Goal: Transaction & Acquisition: Book appointment/travel/reservation

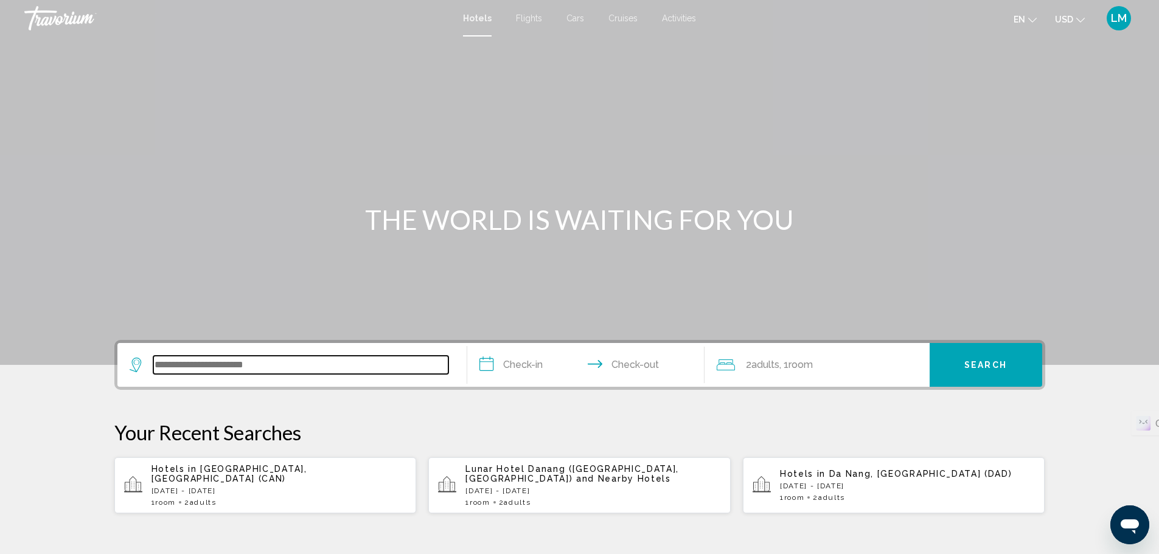
click at [265, 366] on input "Search widget" at bounding box center [300, 365] width 295 height 18
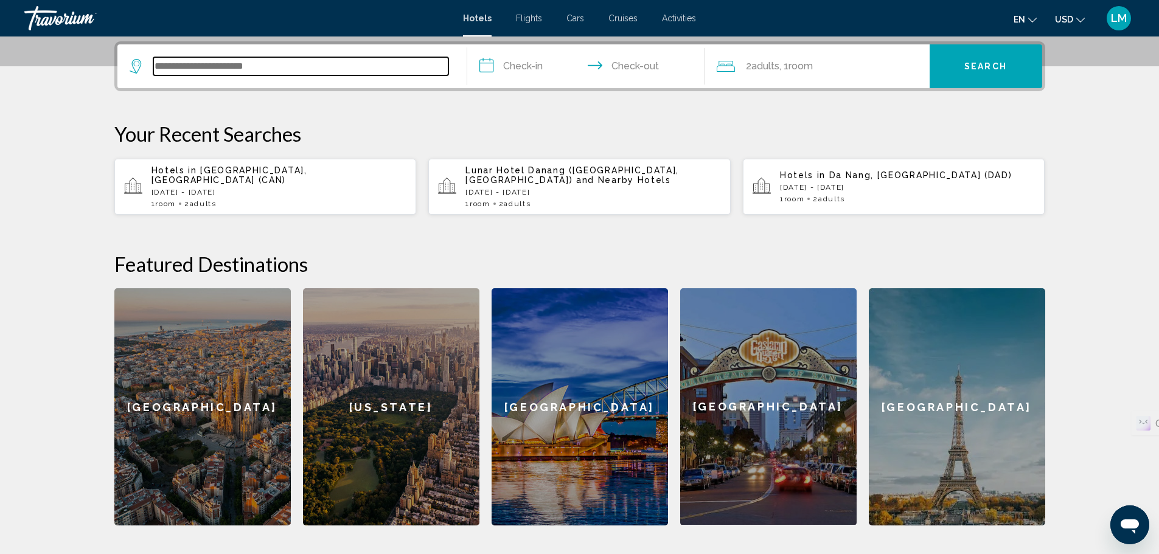
scroll to position [301, 0]
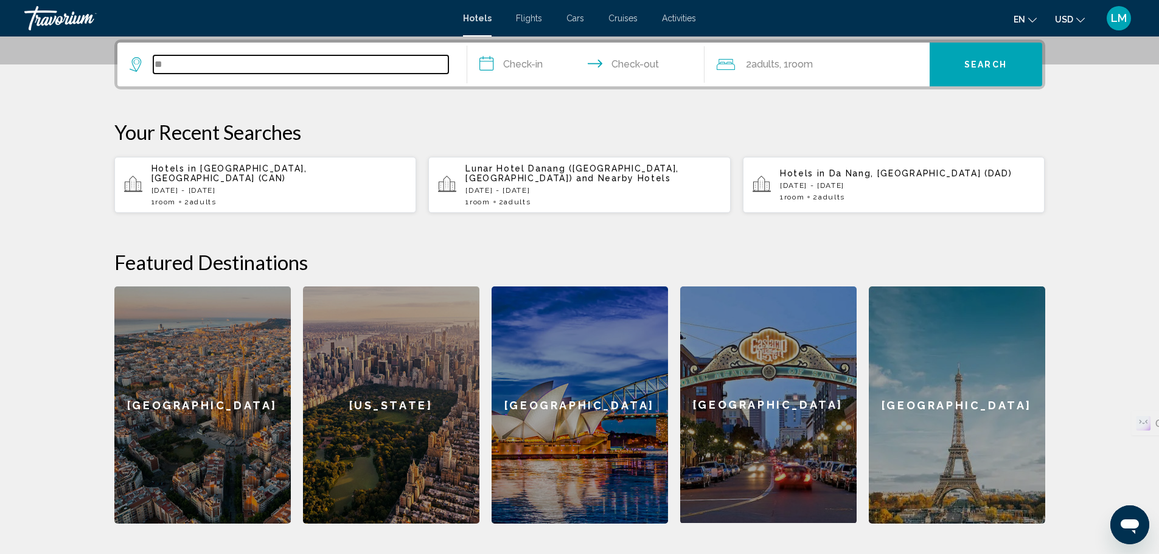
type input "*"
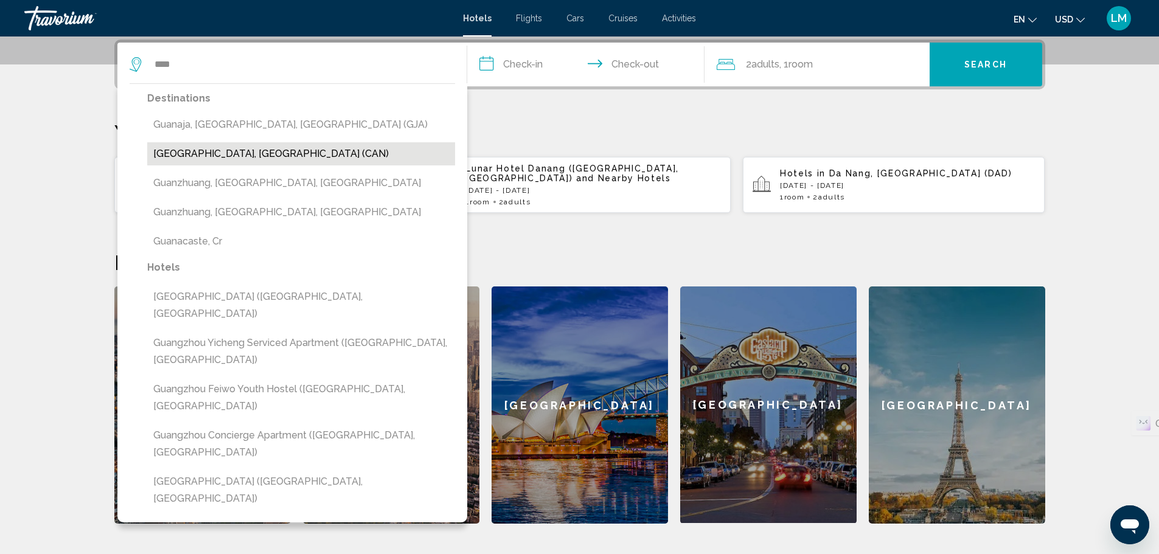
click at [259, 153] on button "[GEOGRAPHIC_DATA], [GEOGRAPHIC_DATA] (CAN)" at bounding box center [301, 153] width 308 height 23
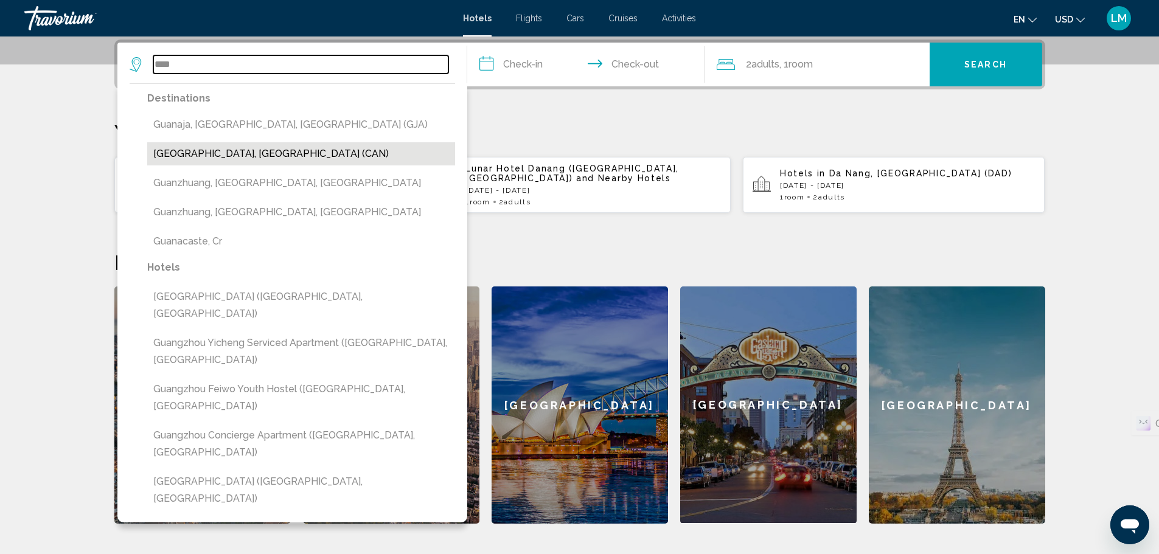
type input "**********"
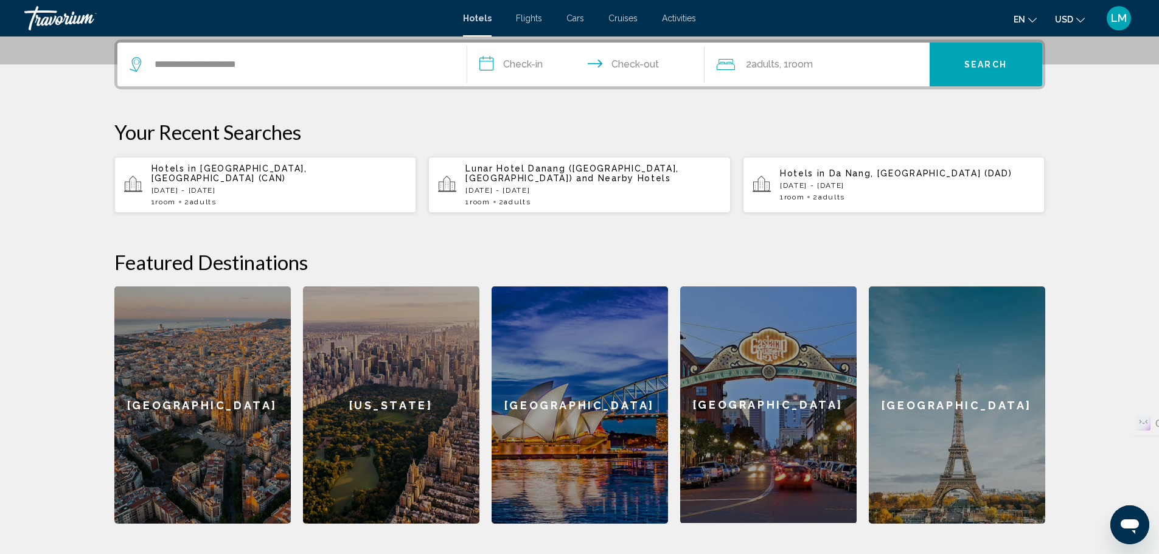
click at [516, 66] on input "**********" at bounding box center [588, 66] width 242 height 47
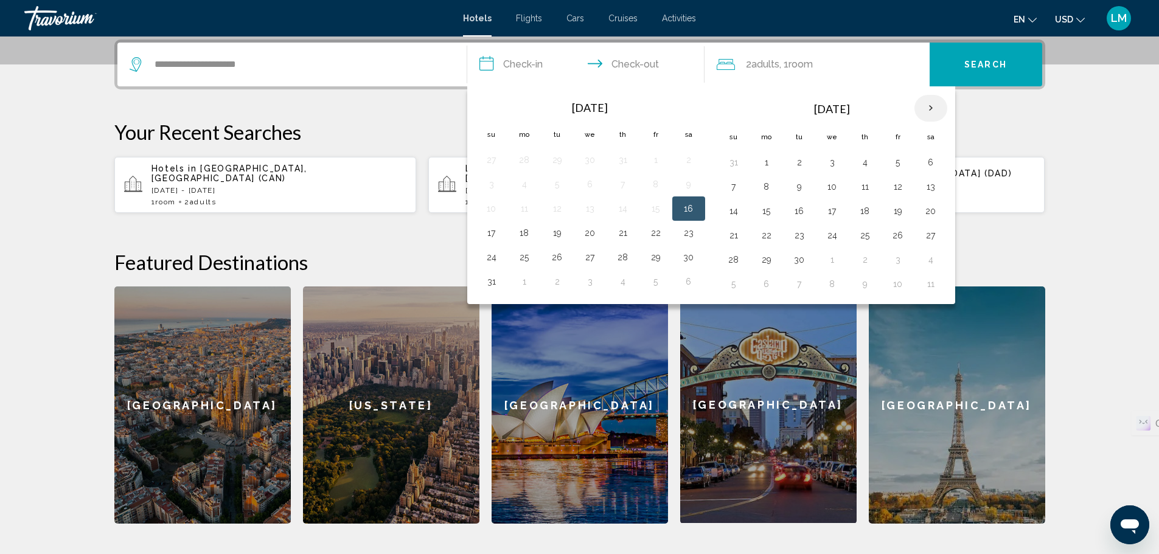
click at [934, 102] on th "Next month" at bounding box center [930, 108] width 33 height 27
click at [933, 102] on th "Next month" at bounding box center [930, 108] width 33 height 27
click at [891, 216] on button "14" at bounding box center [897, 211] width 19 height 17
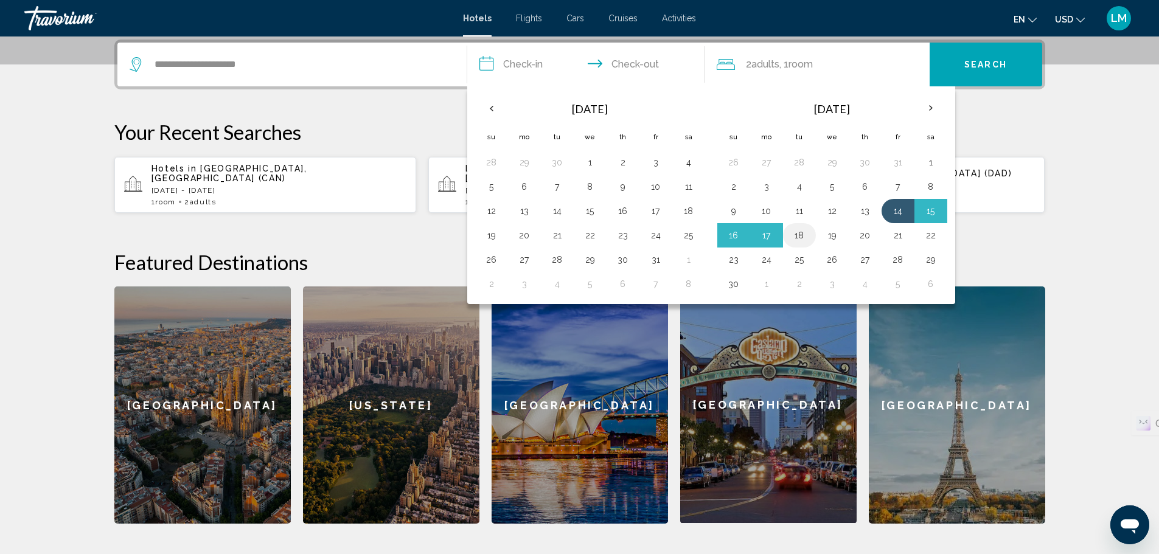
click at [802, 239] on button "18" at bounding box center [799, 235] width 19 height 17
type input "**********"
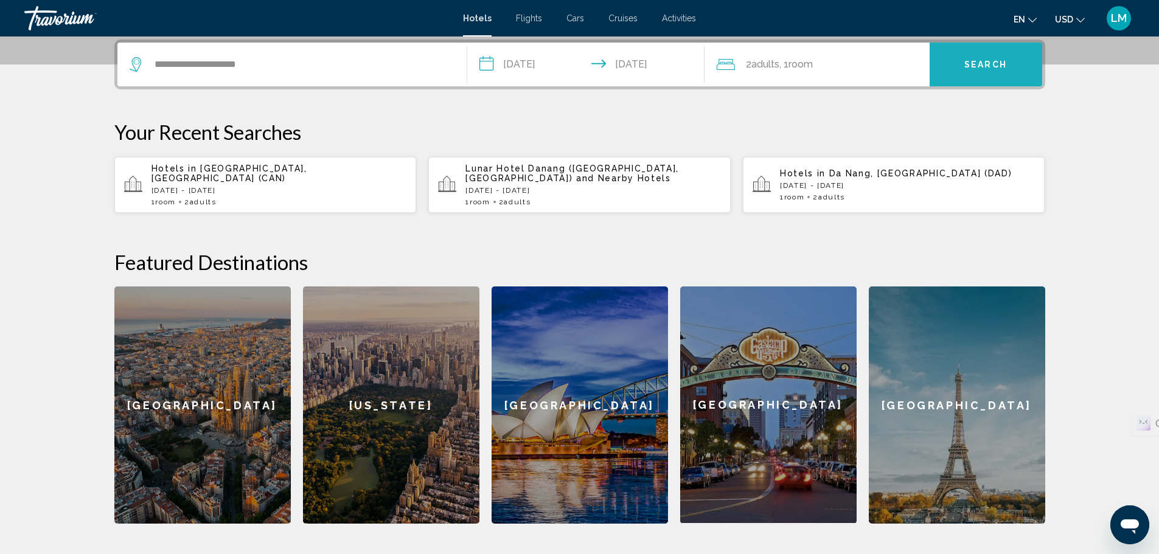
click at [991, 66] on span "Search" at bounding box center [985, 65] width 43 height 10
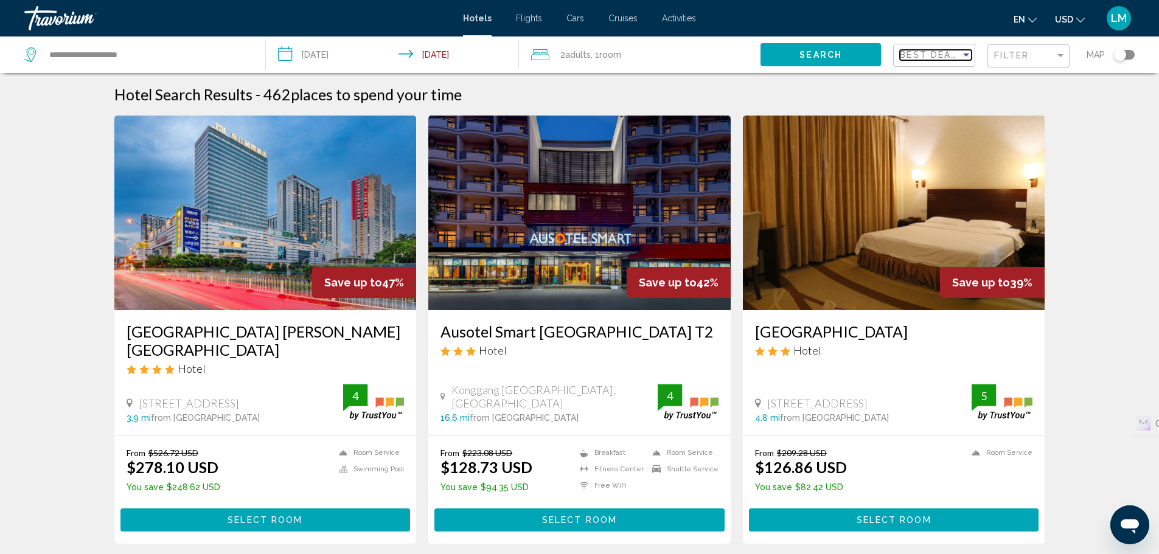
click at [919, 55] on span "Best Deals" at bounding box center [932, 55] width 64 height 10
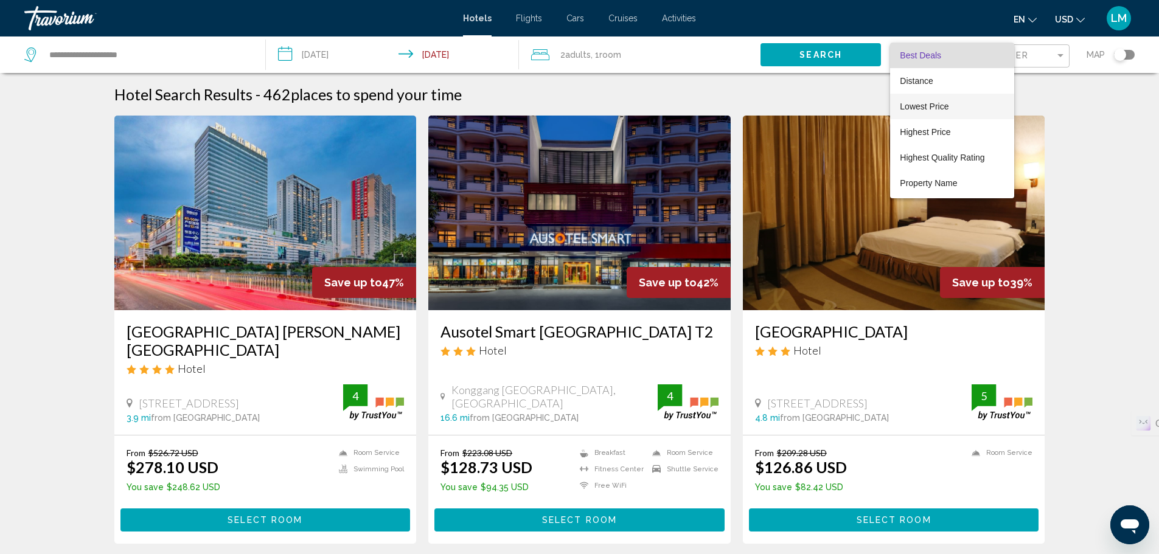
click at [928, 109] on span "Lowest Price" at bounding box center [924, 107] width 49 height 10
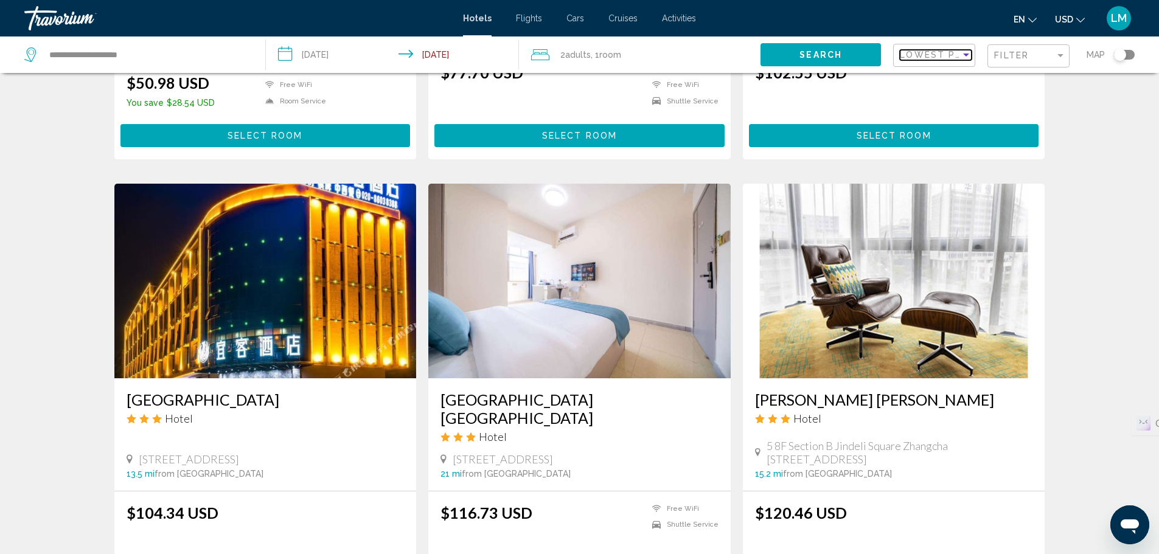
scroll to position [61, 0]
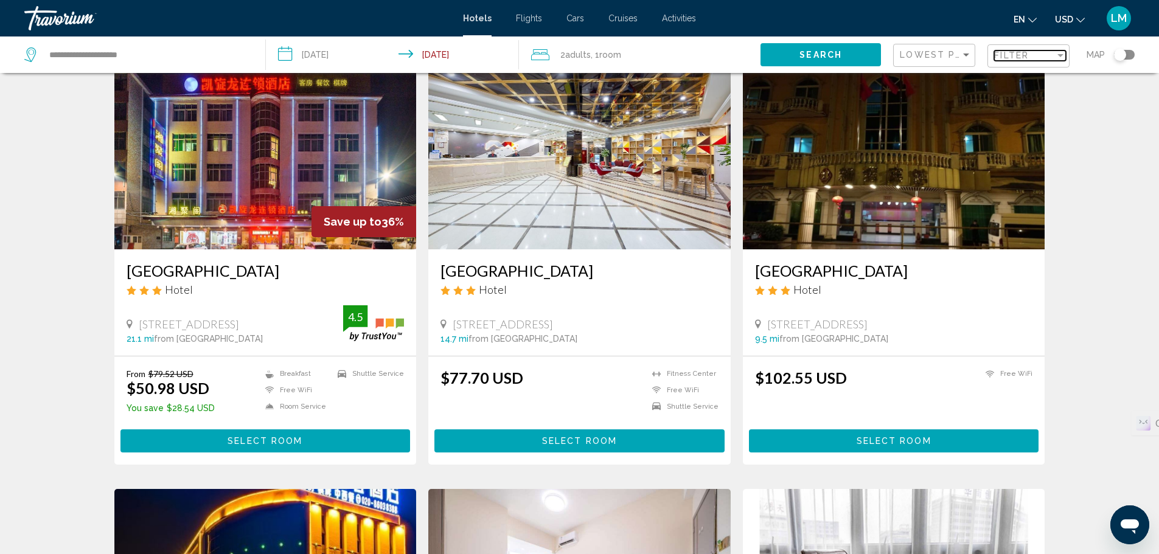
click at [1024, 53] on span "Filter" at bounding box center [1011, 55] width 35 height 10
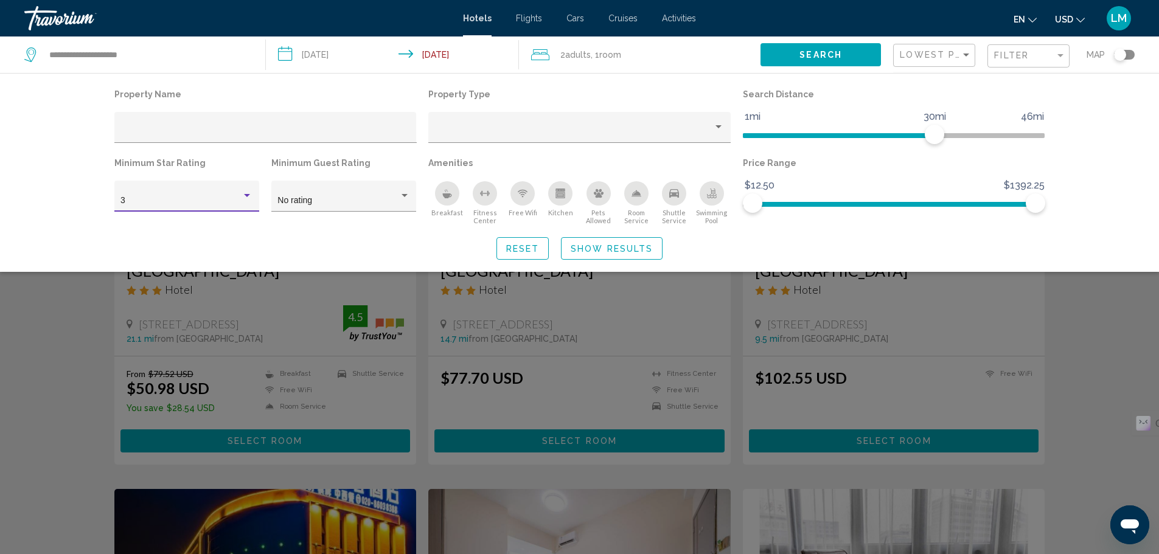
click at [172, 198] on div "3" at bounding box center [180, 201] width 121 height 10
click at [169, 228] on span "4" at bounding box center [186, 227] width 132 height 26
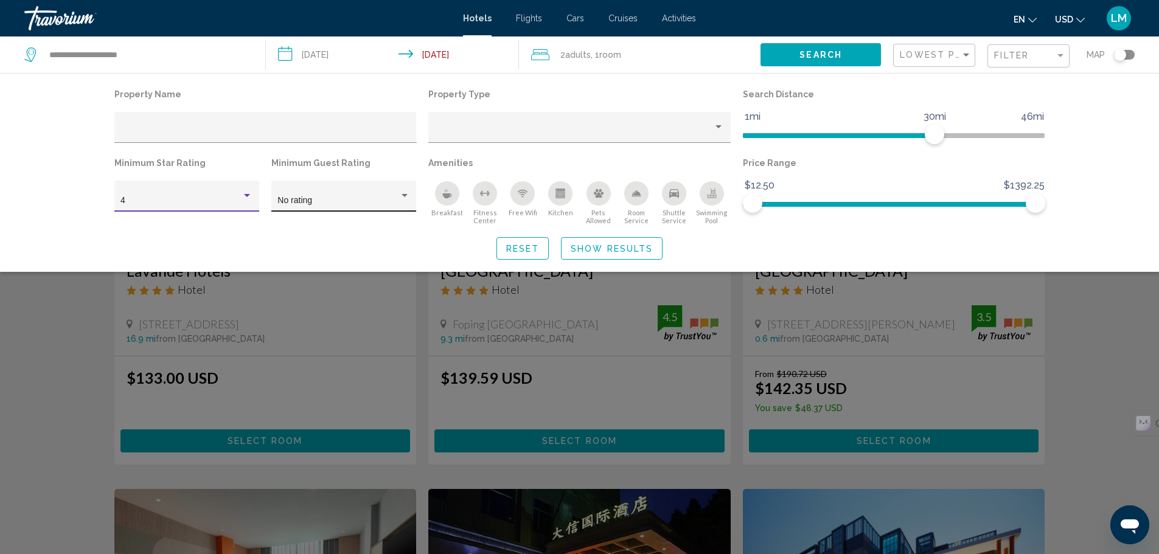
click at [343, 206] on div "No rating" at bounding box center [343, 199] width 132 height 25
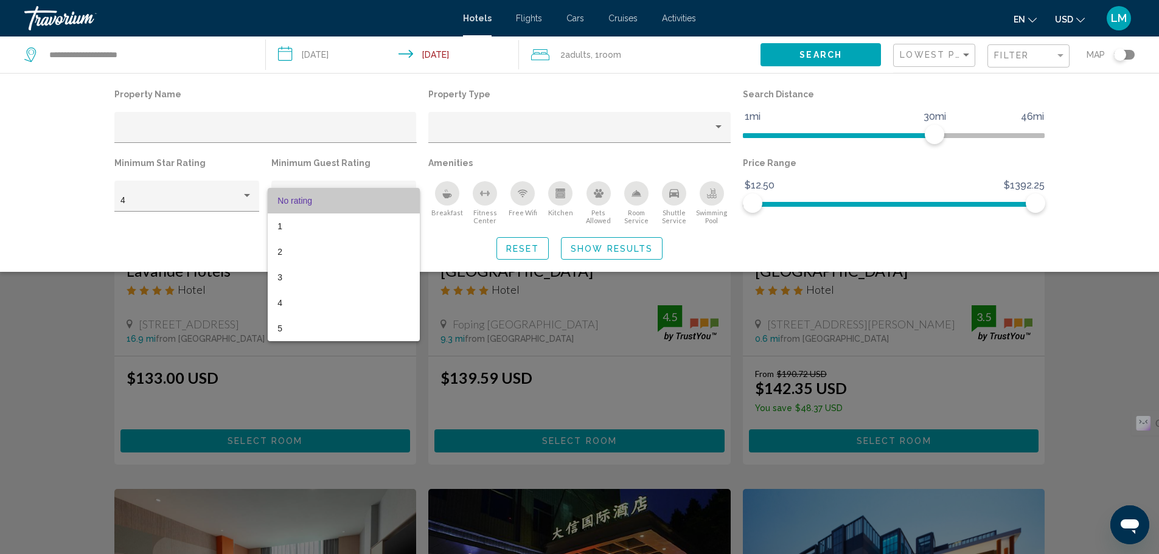
click at [343, 206] on span "No rating" at bounding box center [343, 201] width 132 height 26
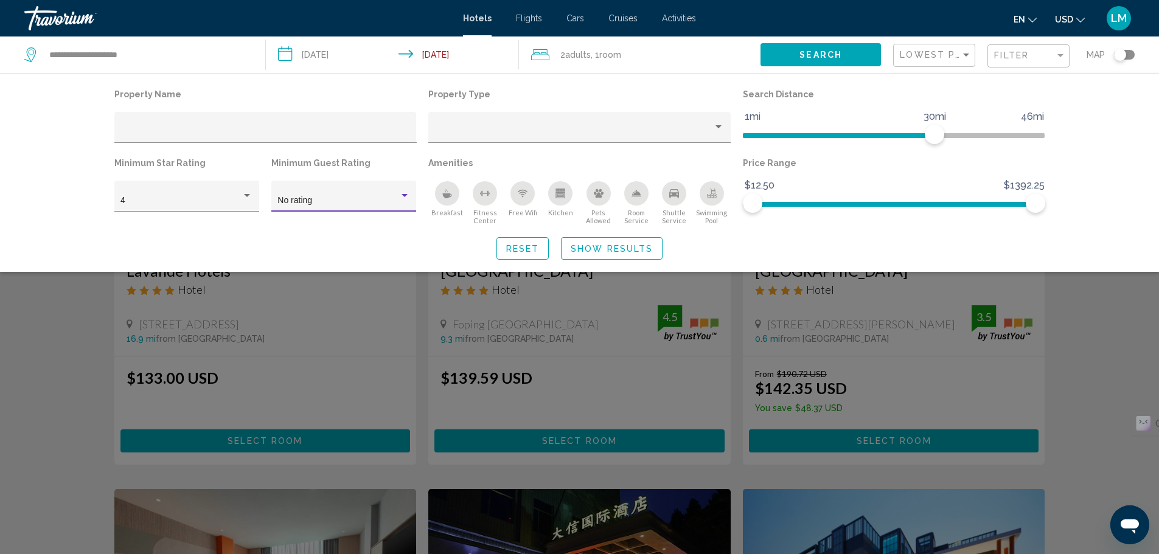
click at [447, 193] on icon "Breakfast" at bounding box center [447, 194] width 10 height 10
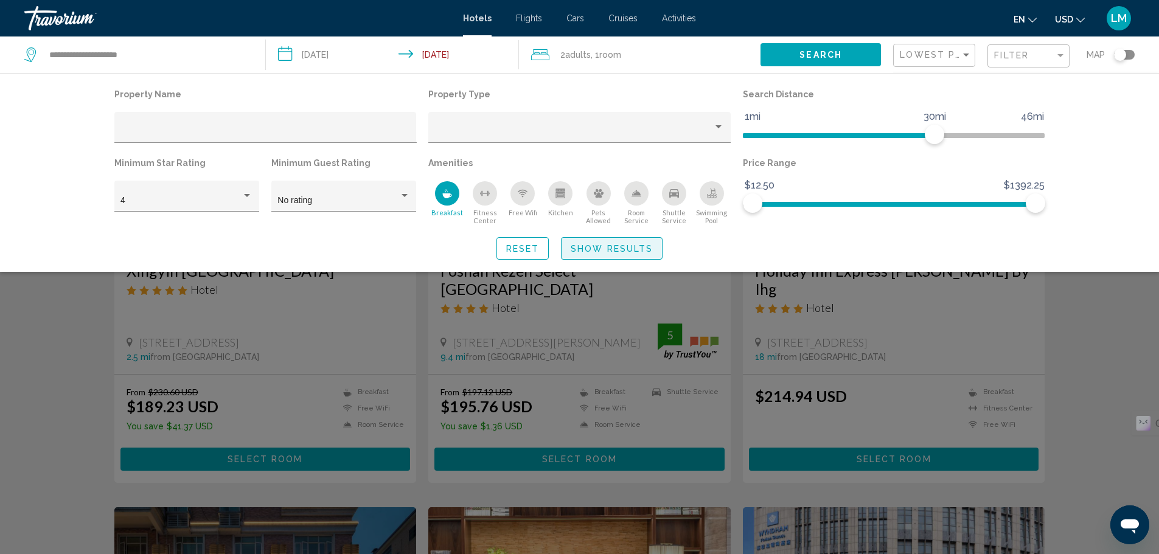
drag, startPoint x: 610, startPoint y: 242, endPoint x: 618, endPoint y: 243, distance: 8.0
click at [611, 242] on button "Show Results" at bounding box center [612, 248] width 102 height 23
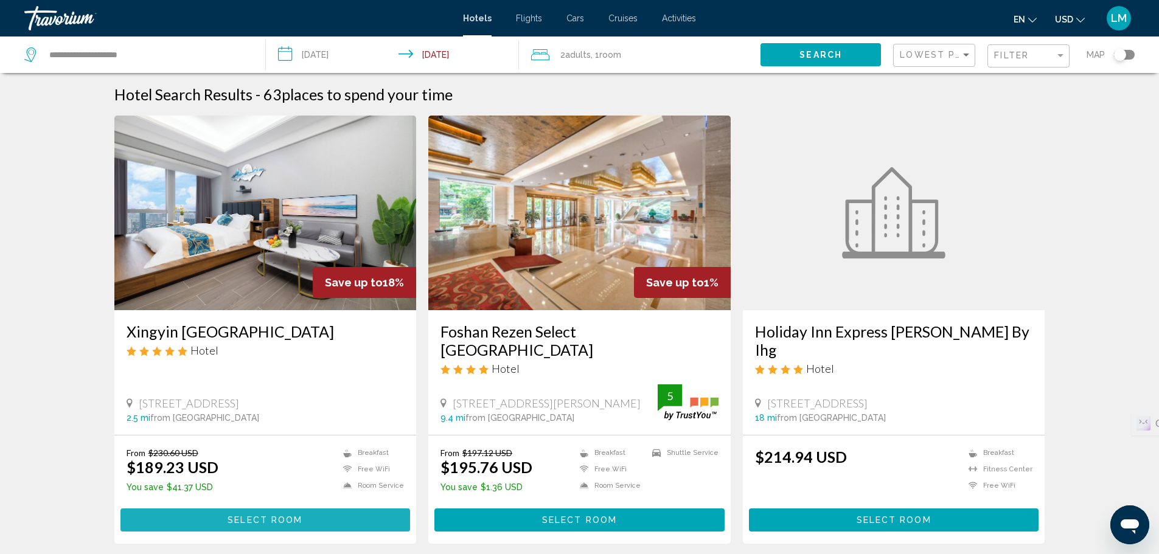
click at [259, 516] on span "Select Room" at bounding box center [265, 521] width 75 height 10
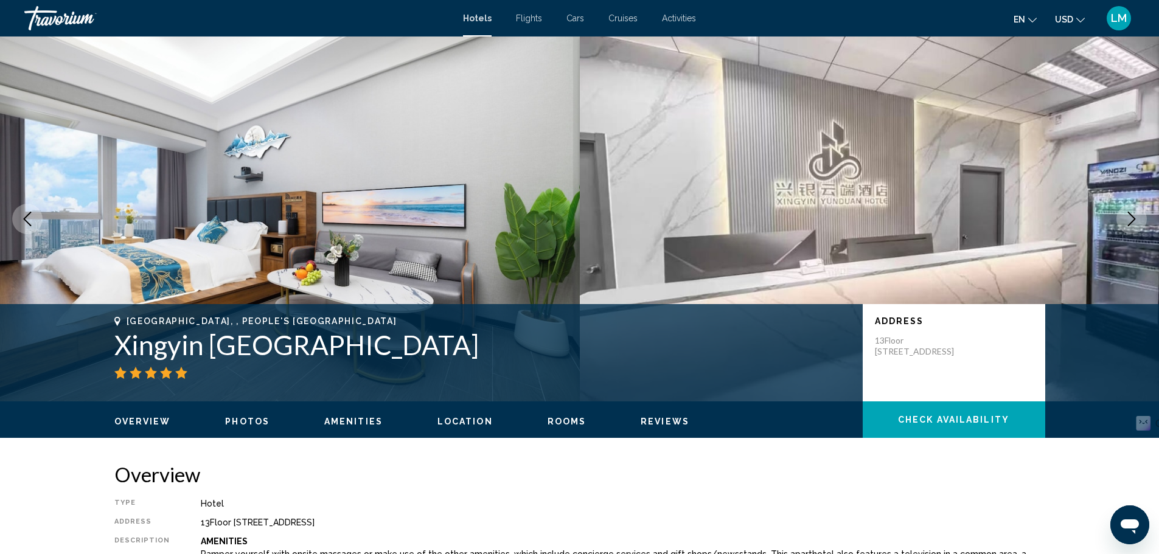
click at [1134, 217] on icon "Next image" at bounding box center [1131, 219] width 15 height 15
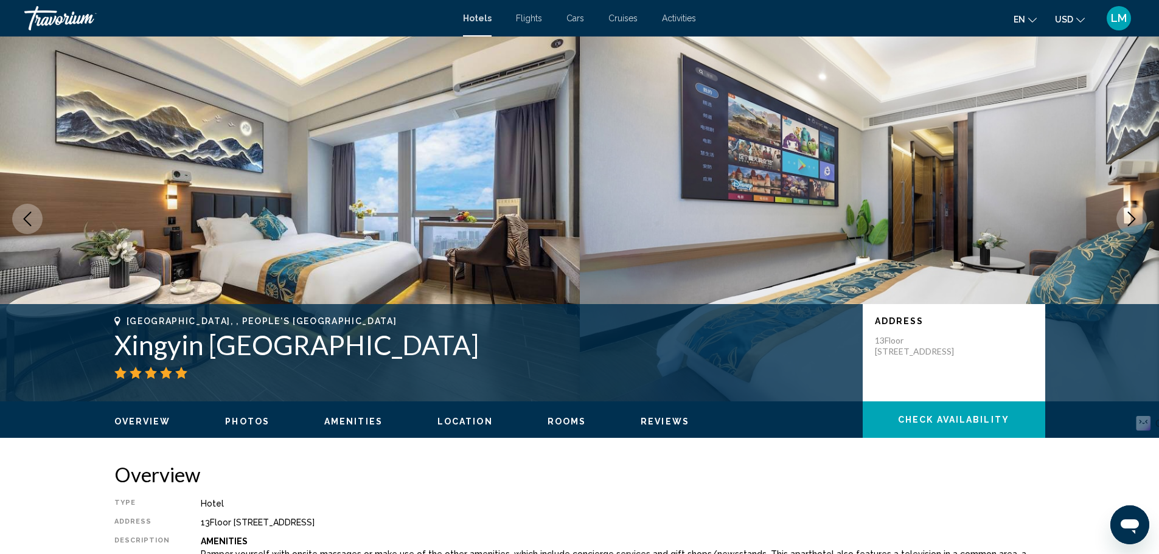
click at [1134, 217] on icon "Next image" at bounding box center [1131, 219] width 15 height 15
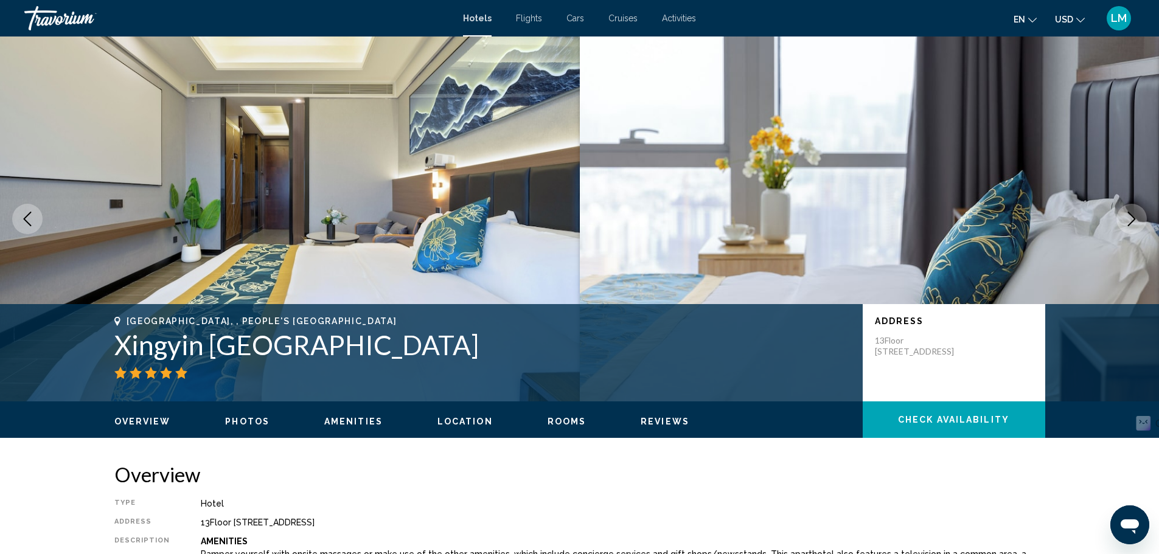
click at [1134, 217] on icon "Next image" at bounding box center [1131, 219] width 15 height 15
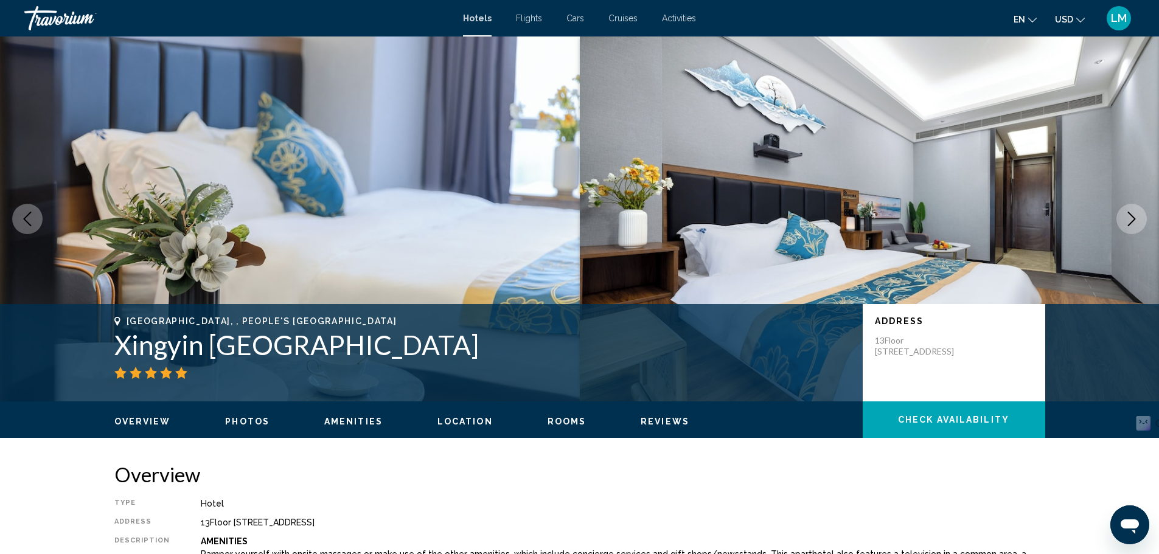
click at [1134, 217] on icon "Next image" at bounding box center [1131, 219] width 15 height 15
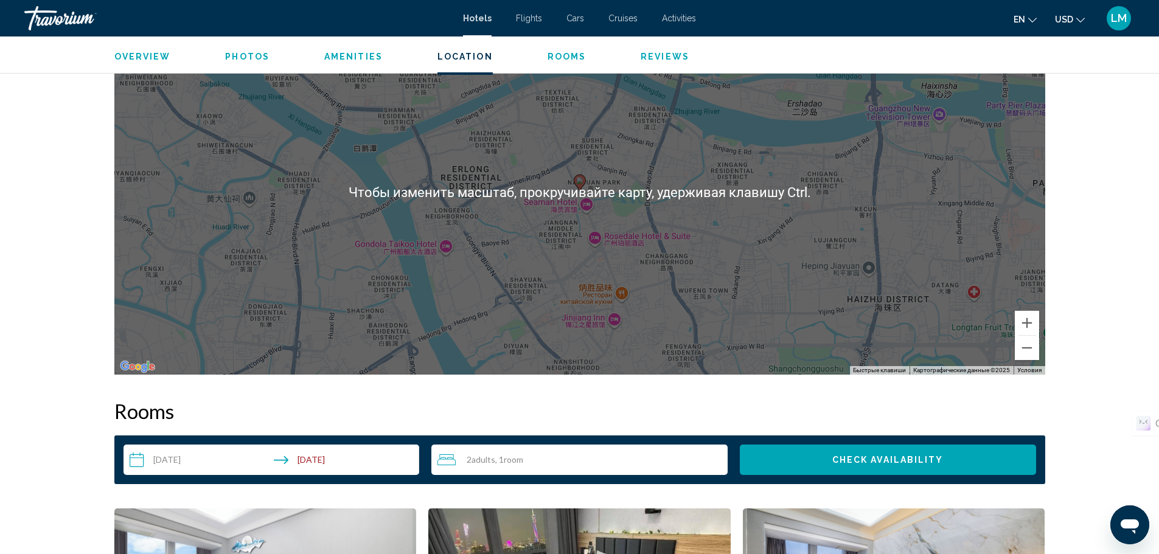
scroll to position [1217, 0]
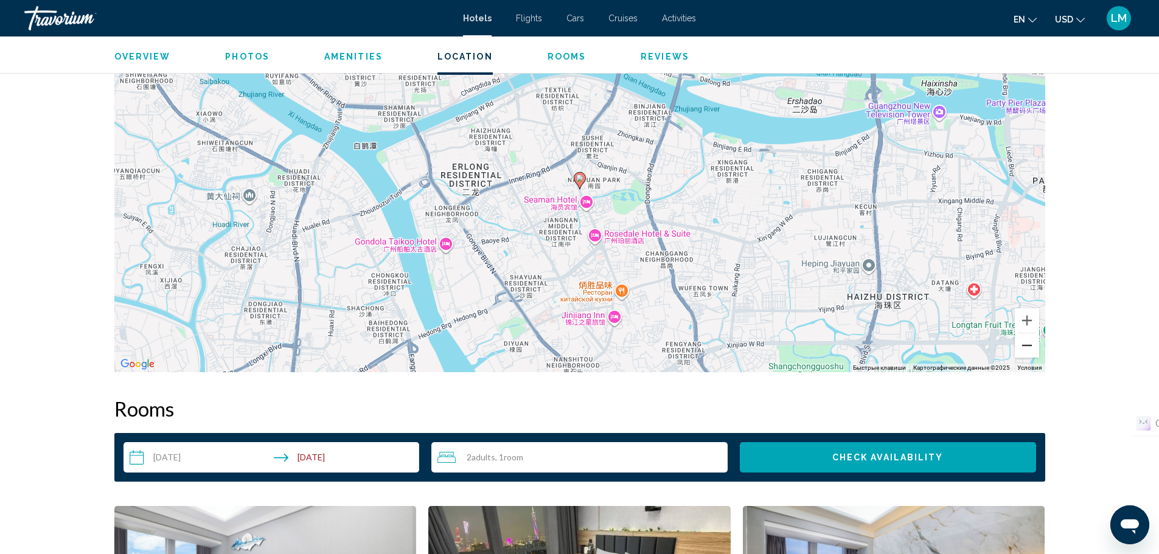
click at [1024, 346] on button "Уменьшить" at bounding box center [1027, 345] width 24 height 24
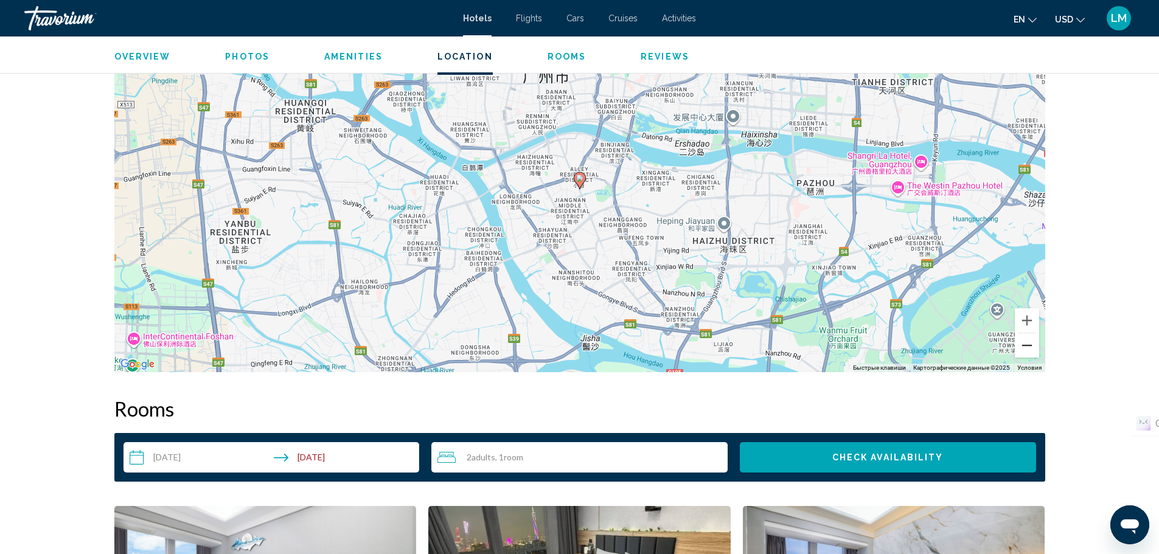
click at [1024, 346] on button "Уменьшить" at bounding box center [1027, 345] width 24 height 24
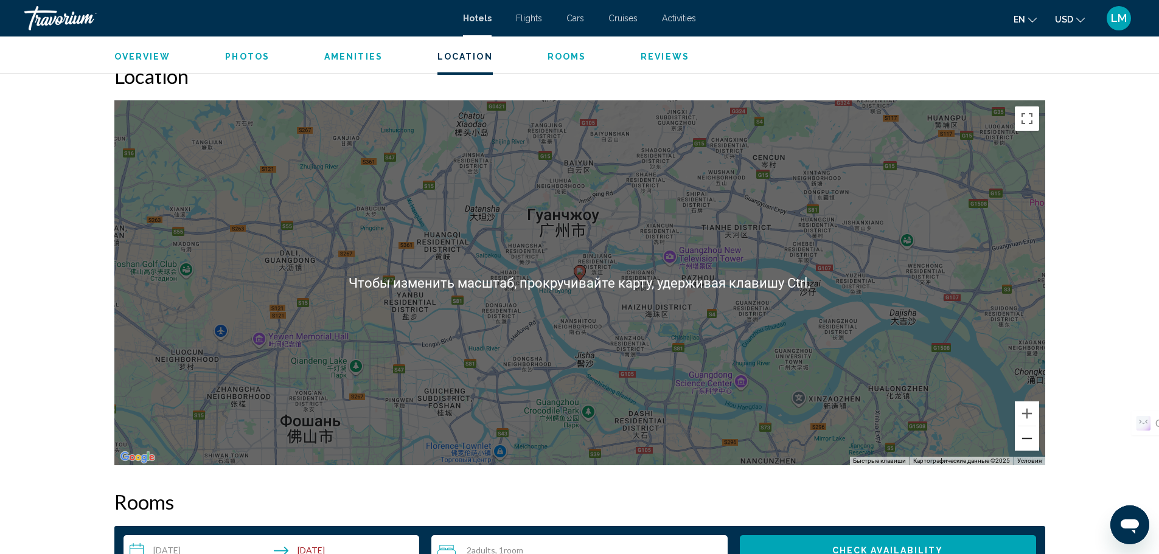
scroll to position [1095, 0]
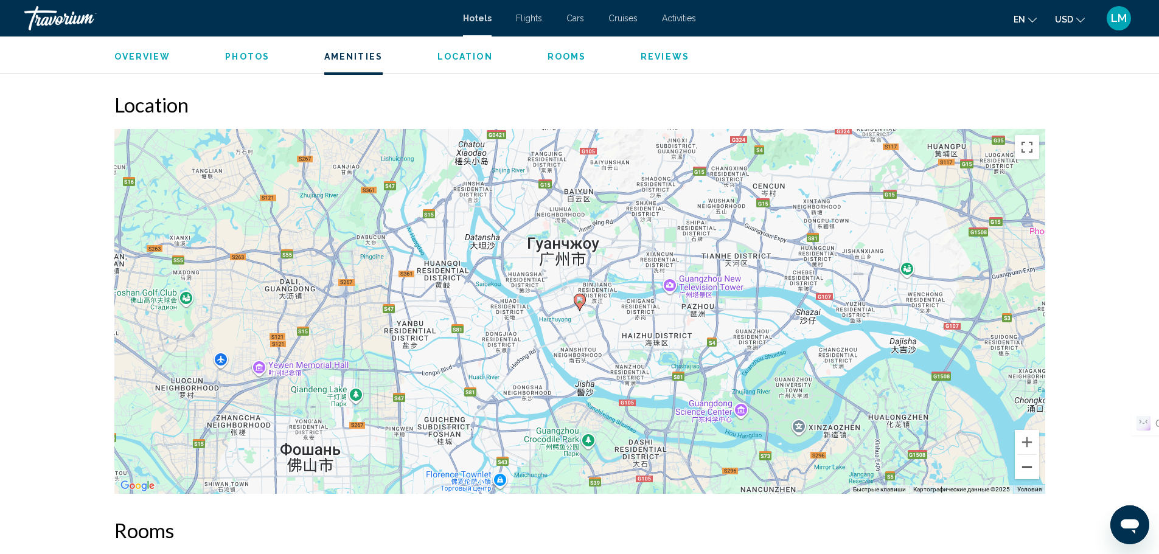
click at [1030, 471] on button "Уменьшить" at bounding box center [1027, 467] width 24 height 24
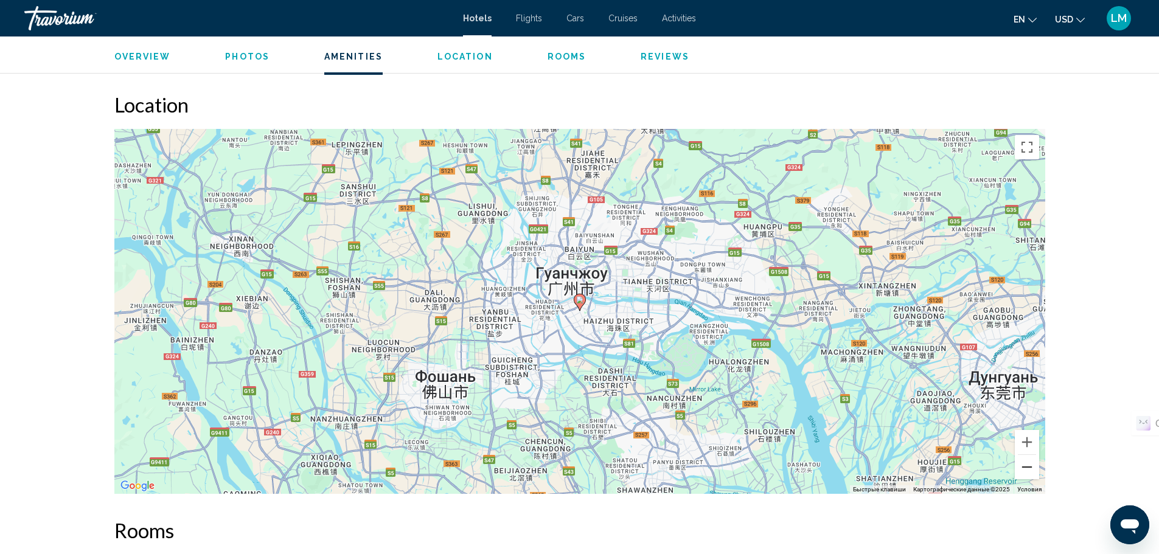
click at [1029, 471] on button "Уменьшить" at bounding box center [1027, 467] width 24 height 24
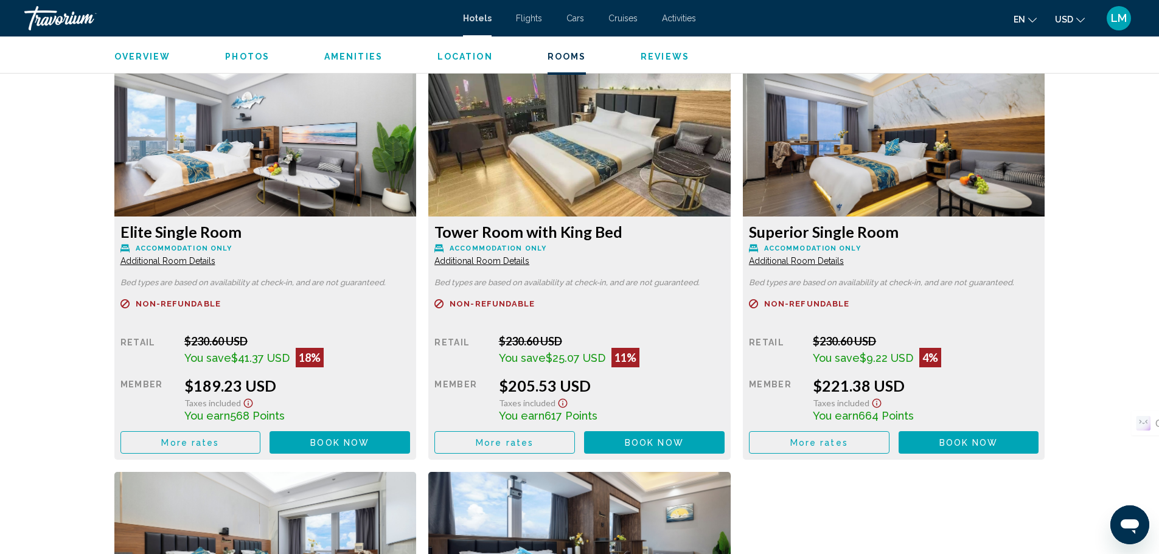
scroll to position [1703, 0]
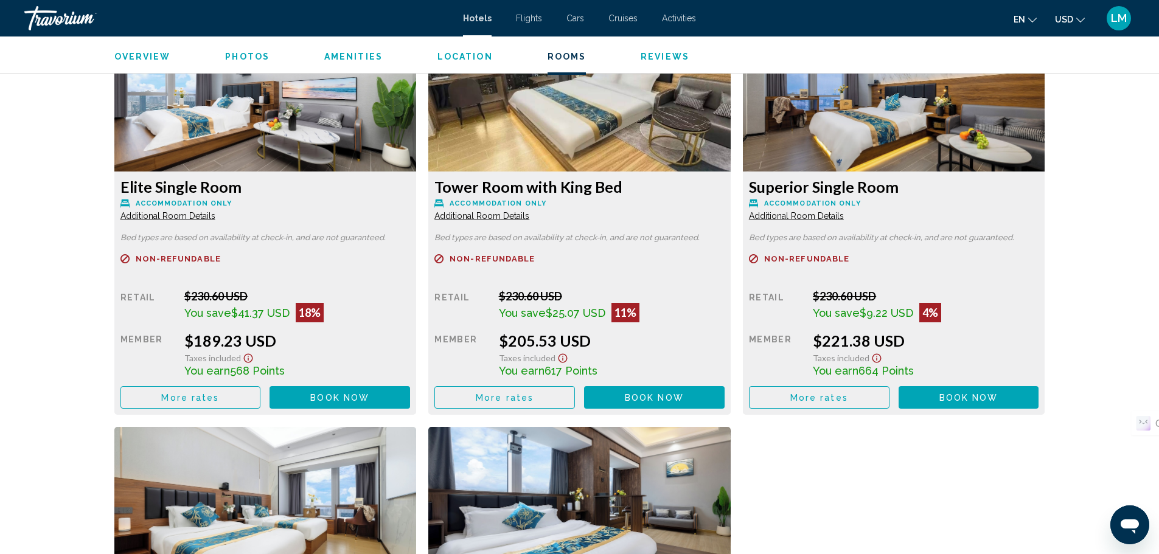
click at [172, 217] on span "Additional Room Details" at bounding box center [167, 216] width 95 height 10
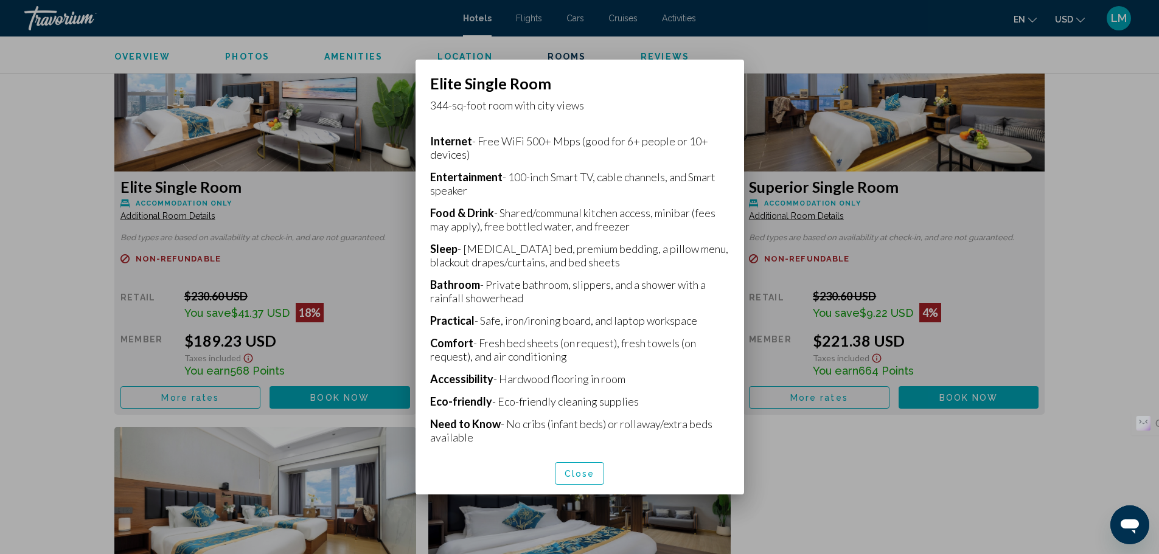
scroll to position [260, 0]
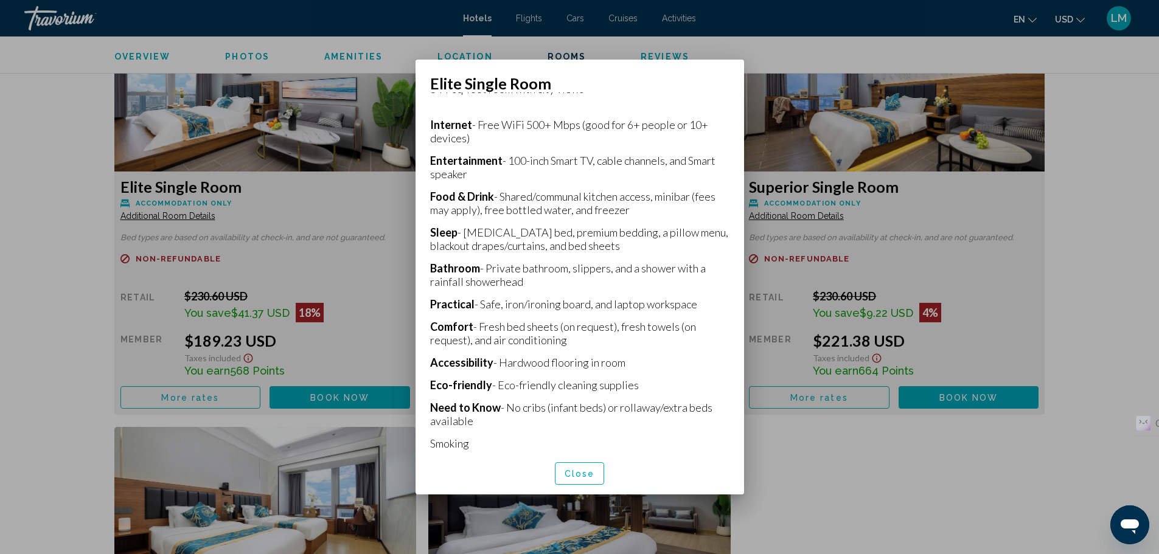
click at [778, 49] on div at bounding box center [579, 277] width 1159 height 554
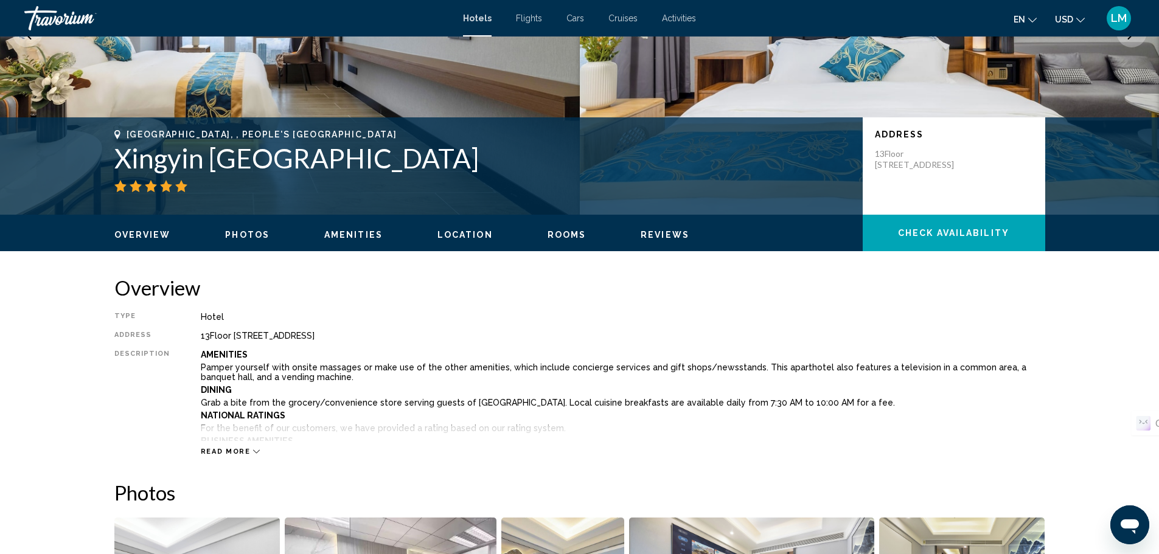
scroll to position [182, 0]
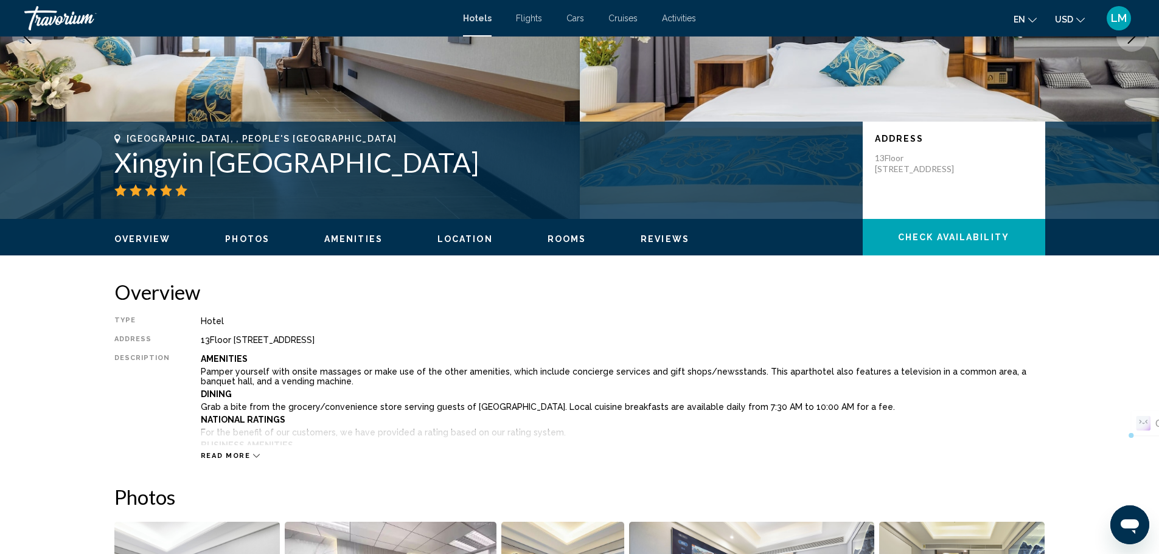
drag, startPoint x: 116, startPoint y: 165, endPoint x: 360, endPoint y: 167, distance: 243.3
click at [360, 167] on h1 "Xingyin [GEOGRAPHIC_DATA]" at bounding box center [482, 163] width 736 height 32
copy h1 "Xingyin [GEOGRAPHIC_DATA]"
drag, startPoint x: 936, startPoint y: 158, endPoint x: 955, endPoint y: 167, distance: 21.2
click at [955, 167] on p "13Floor [STREET_ADDRESS]" at bounding box center [923, 164] width 97 height 22
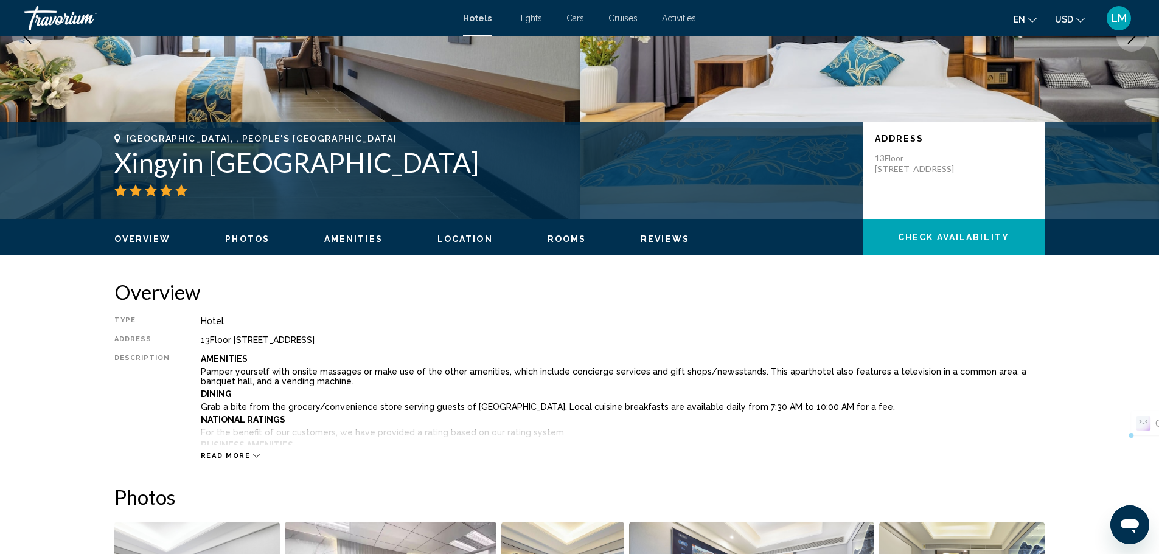
drag, startPoint x: 876, startPoint y: 156, endPoint x: 950, endPoint y: 176, distance: 76.3
click at [950, 175] on p "13Floor [STREET_ADDRESS]" at bounding box center [923, 164] width 97 height 22
copy p "[STREET_ADDRESS],"
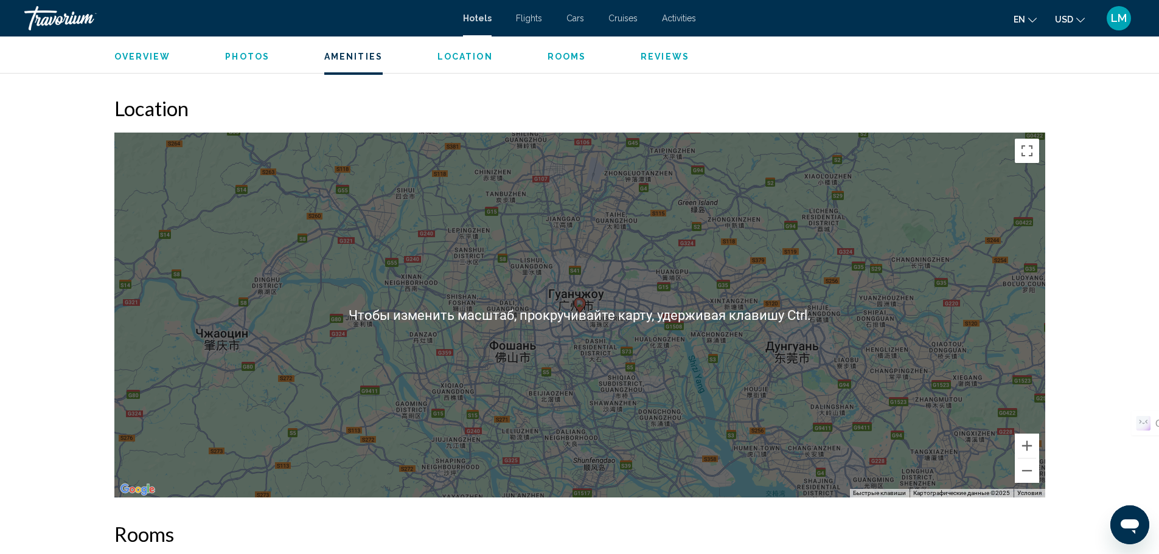
scroll to position [1095, 0]
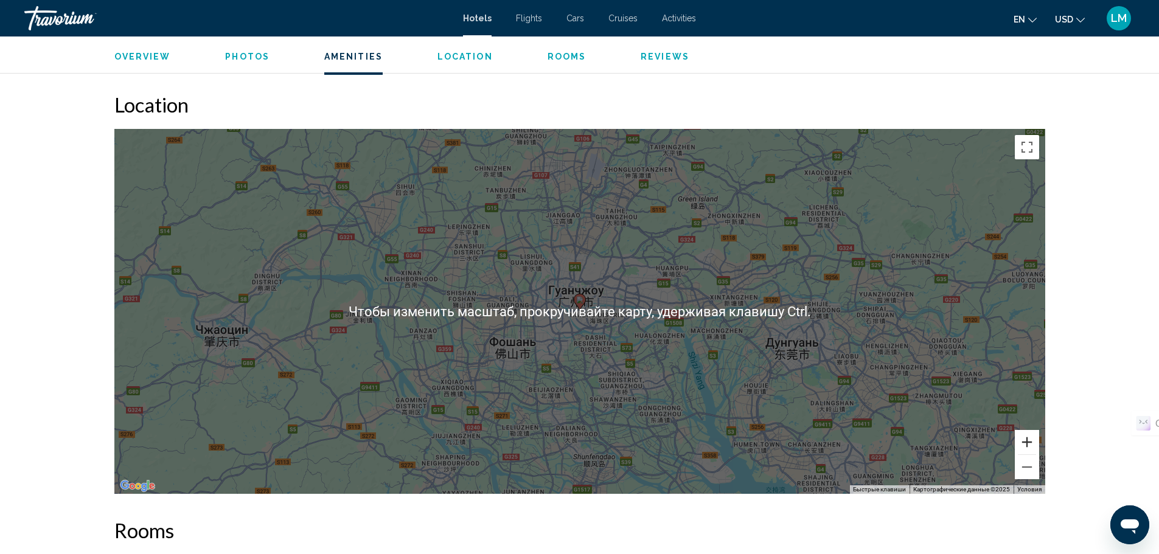
click at [1026, 445] on button "Увеличить" at bounding box center [1027, 442] width 24 height 24
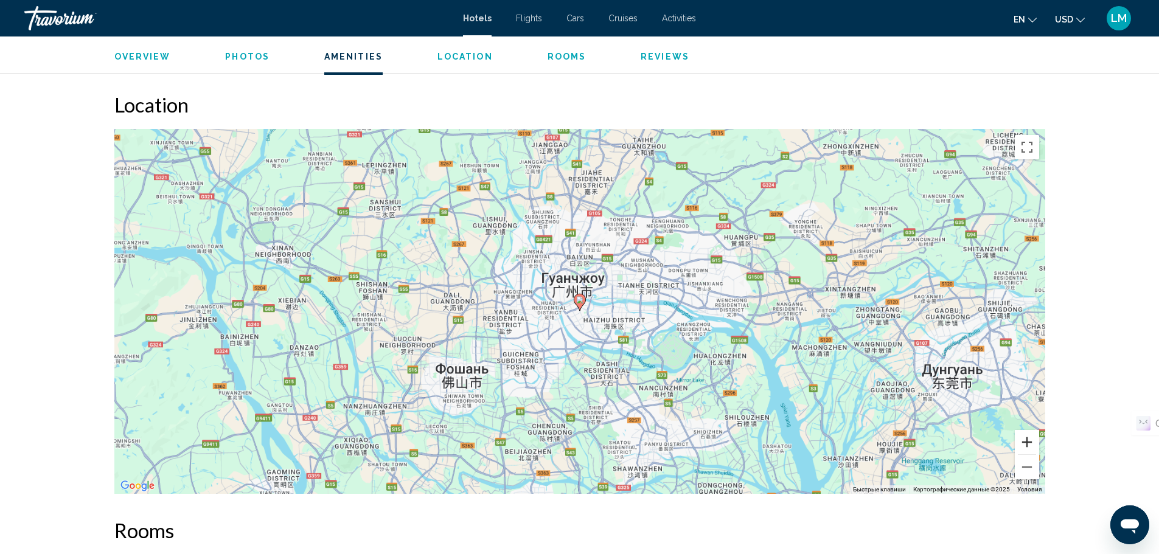
click at [1027, 446] on button "Увеличить" at bounding box center [1027, 442] width 24 height 24
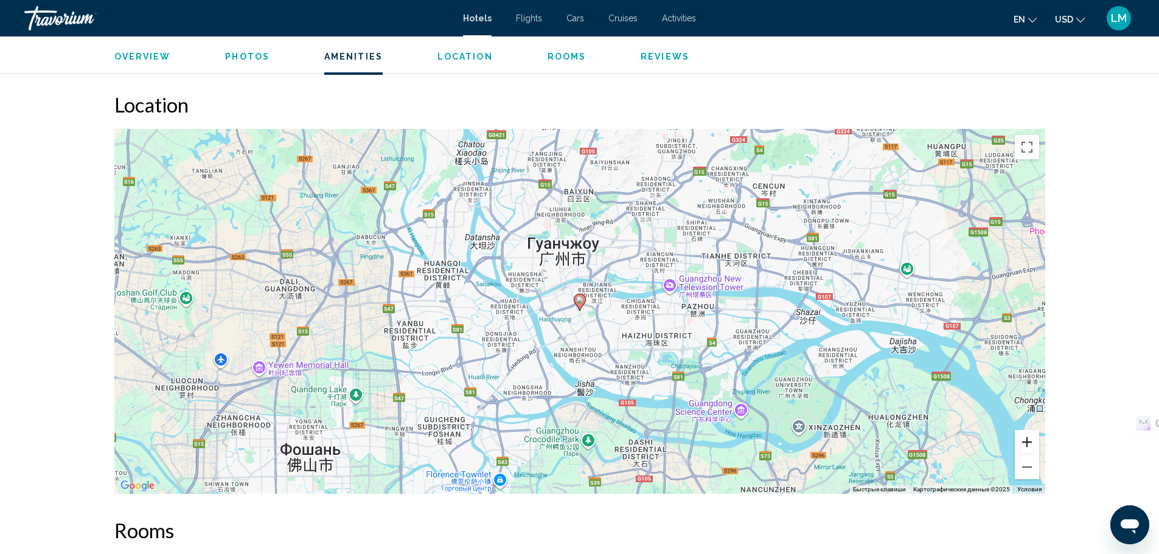
click at [1026, 446] on button "Увеличить" at bounding box center [1027, 442] width 24 height 24
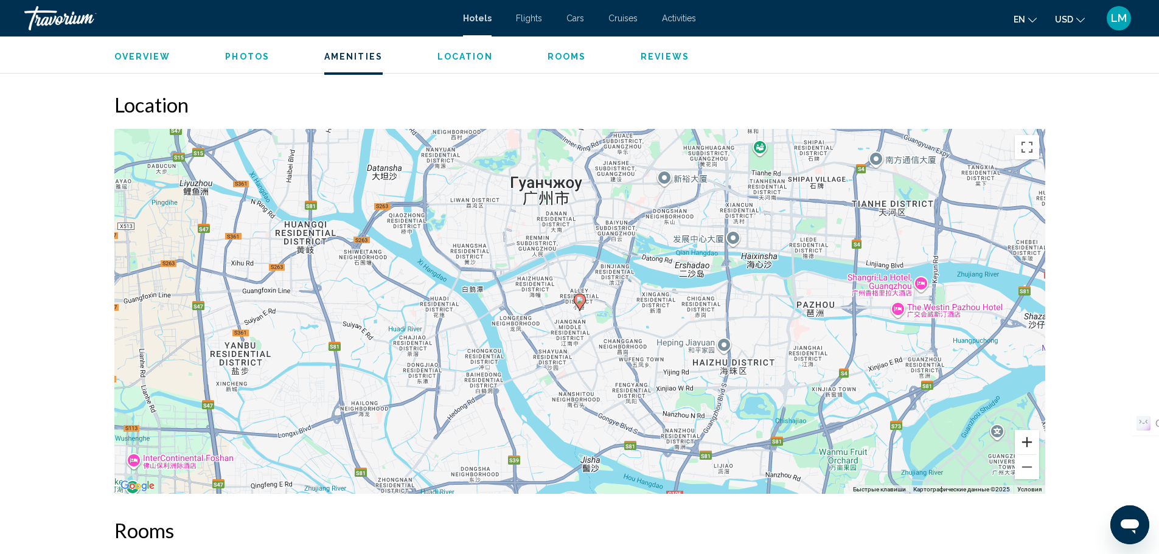
click at [1025, 445] on button "Увеличить" at bounding box center [1027, 442] width 24 height 24
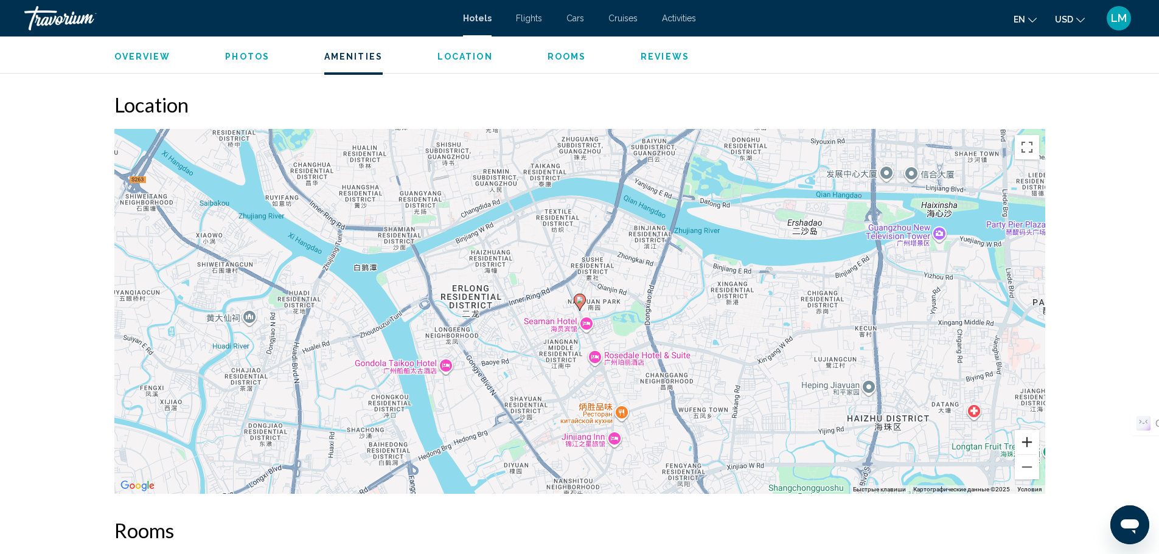
click at [1023, 445] on button "Увеличить" at bounding box center [1027, 442] width 24 height 24
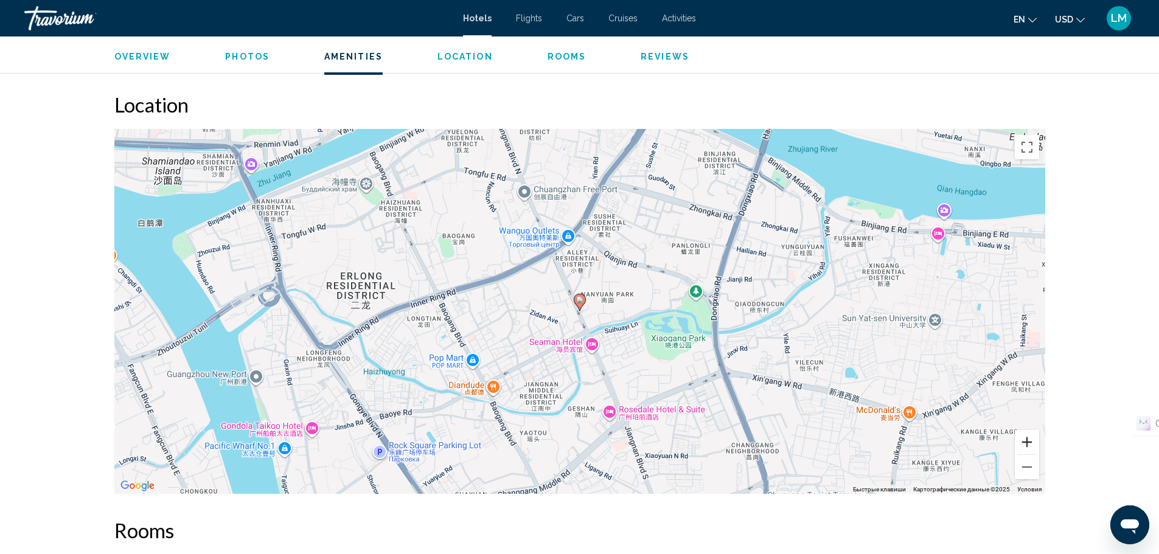
click at [1020, 445] on button "Увеличить" at bounding box center [1027, 442] width 24 height 24
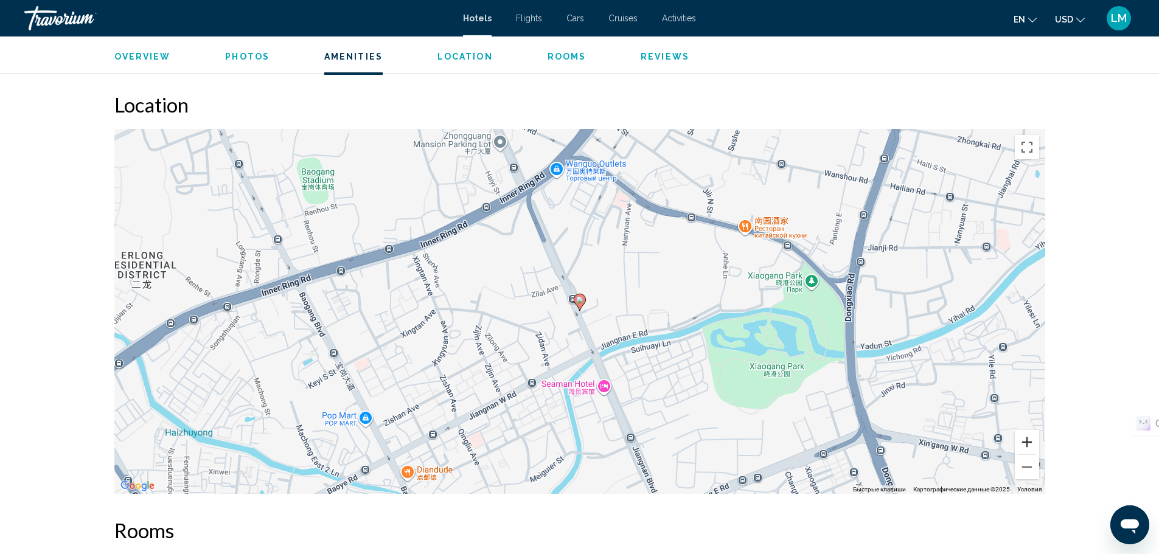
click at [1019, 444] on button "Увеличить" at bounding box center [1027, 442] width 24 height 24
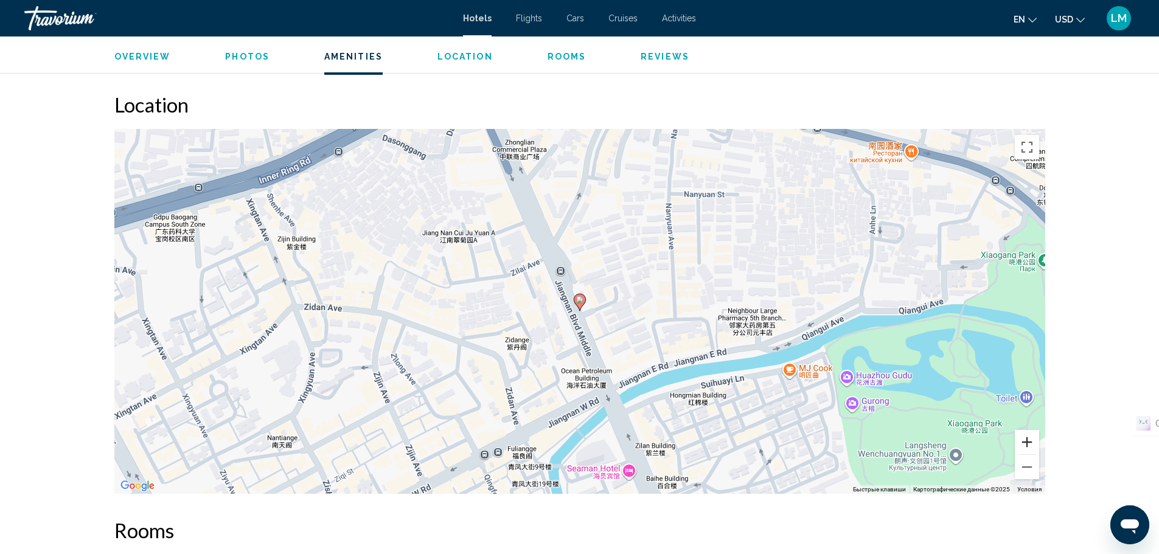
click at [1023, 442] on button "Увеличить" at bounding box center [1027, 442] width 24 height 24
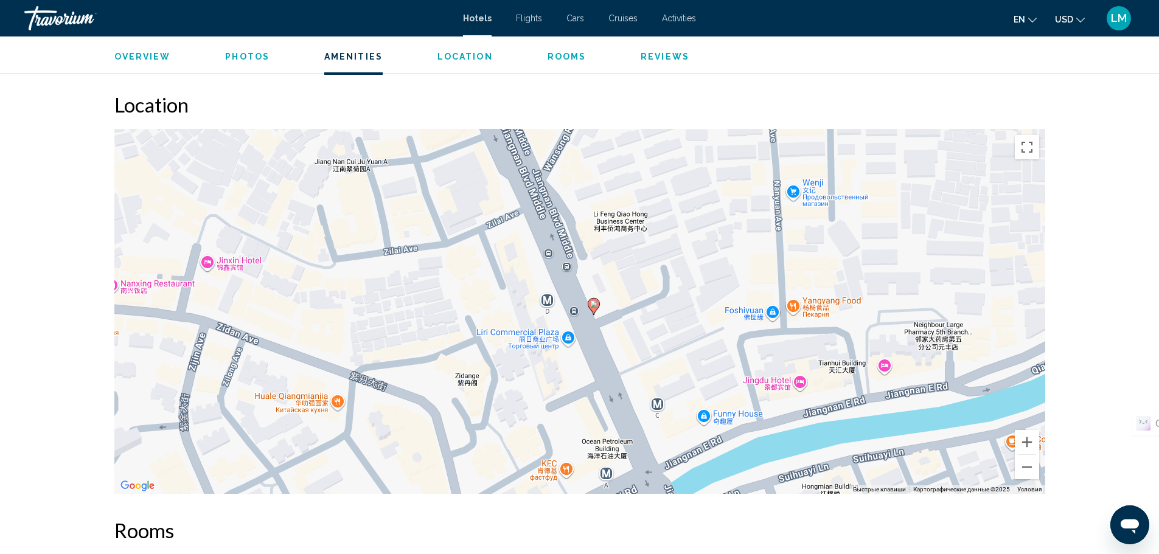
drag, startPoint x: 647, startPoint y: 348, endPoint x: 660, endPoint y: 351, distance: 13.7
click at [660, 351] on div "Чтобы активировать перетаскивание с помощью клавиатуры, нажмите Alt + Ввод. Пос…" at bounding box center [579, 311] width 931 height 365
